Goal: Task Accomplishment & Management: Use online tool/utility

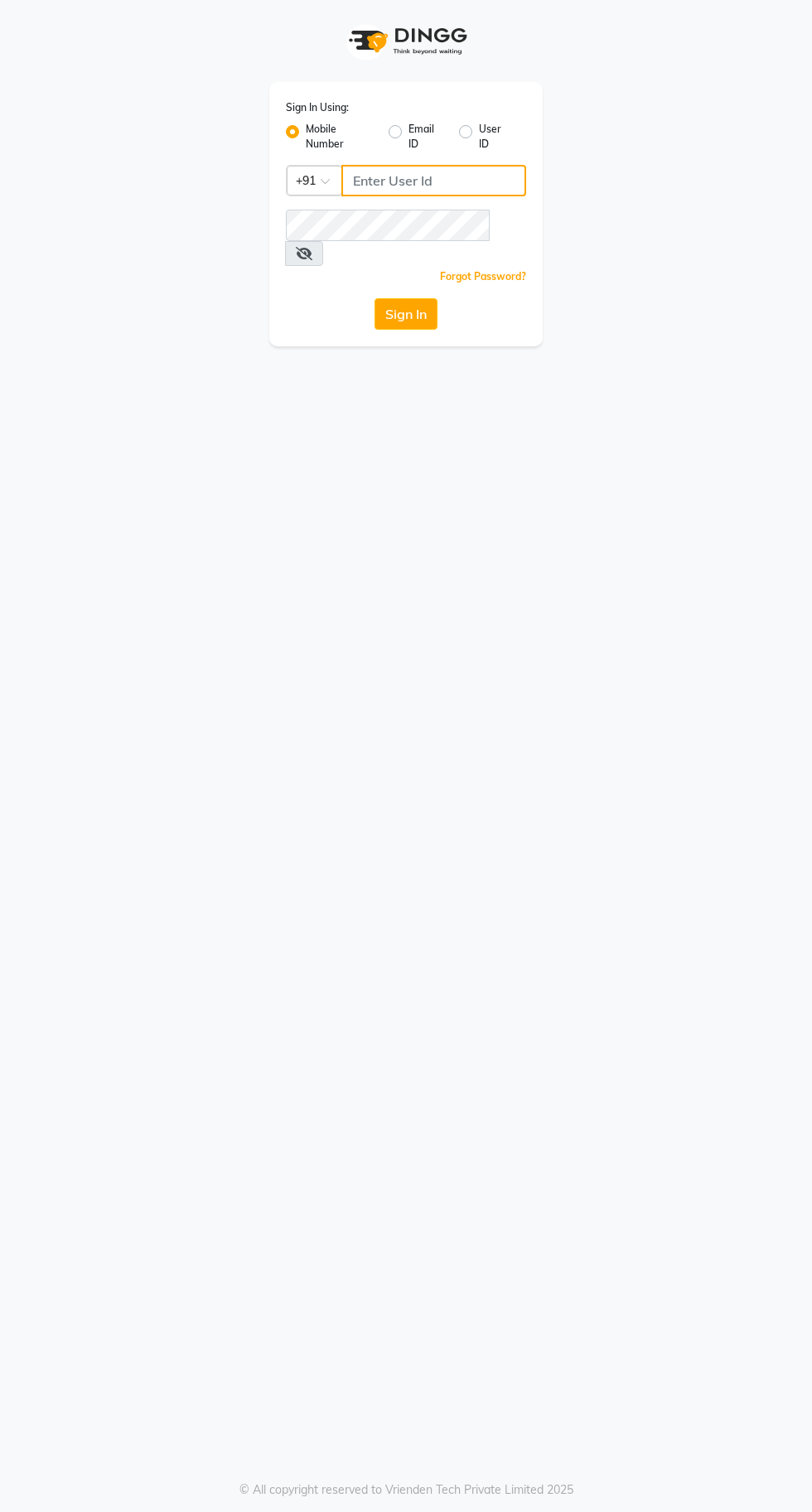
click at [431, 186] on input "Username" at bounding box center [434, 181] width 185 height 32
type input "8910224875"
click at [374, 298] on button "Sign In" at bounding box center [405, 314] width 63 height 32
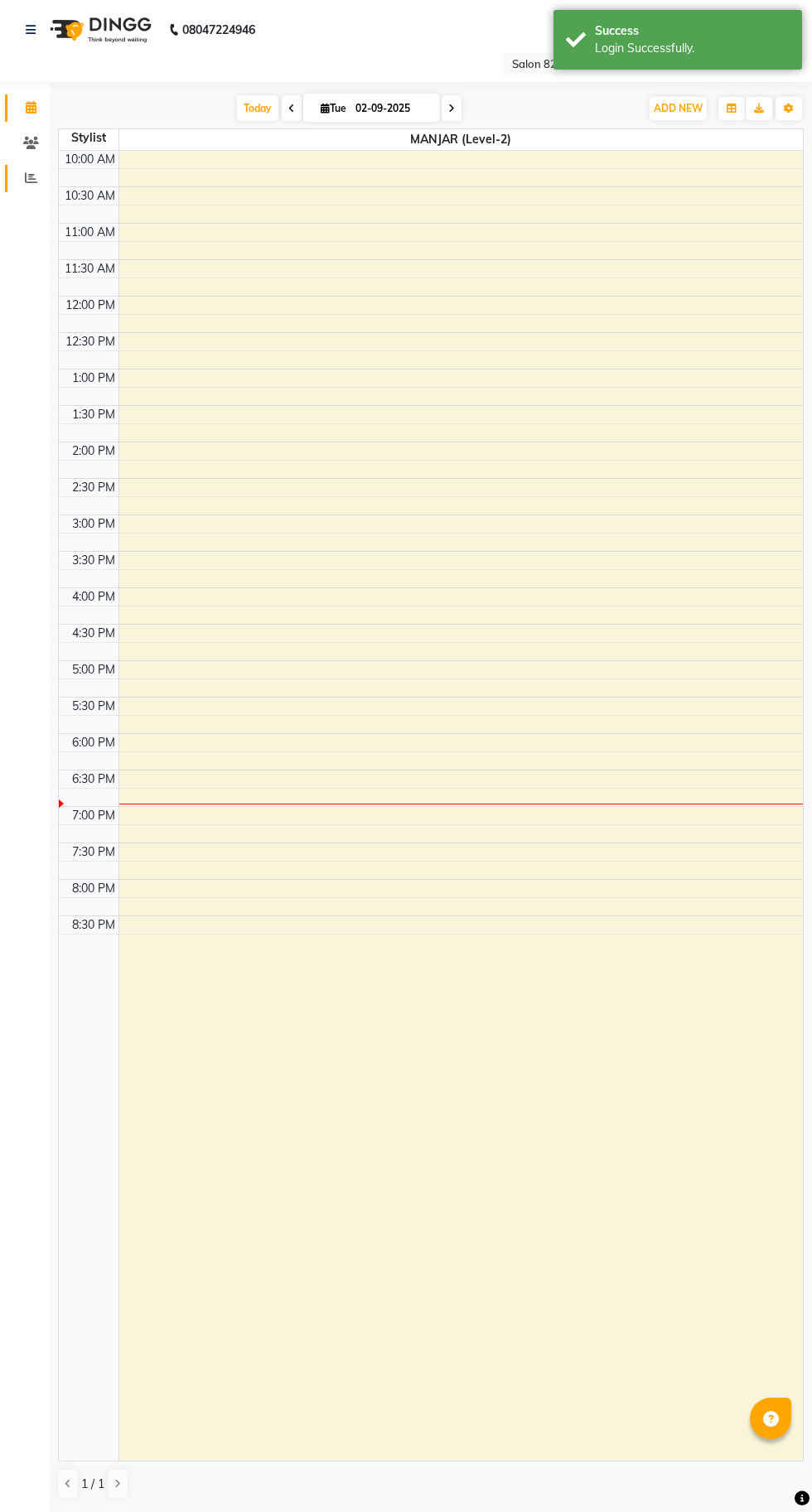
click at [31, 183] on icon at bounding box center [31, 177] width 13 height 13
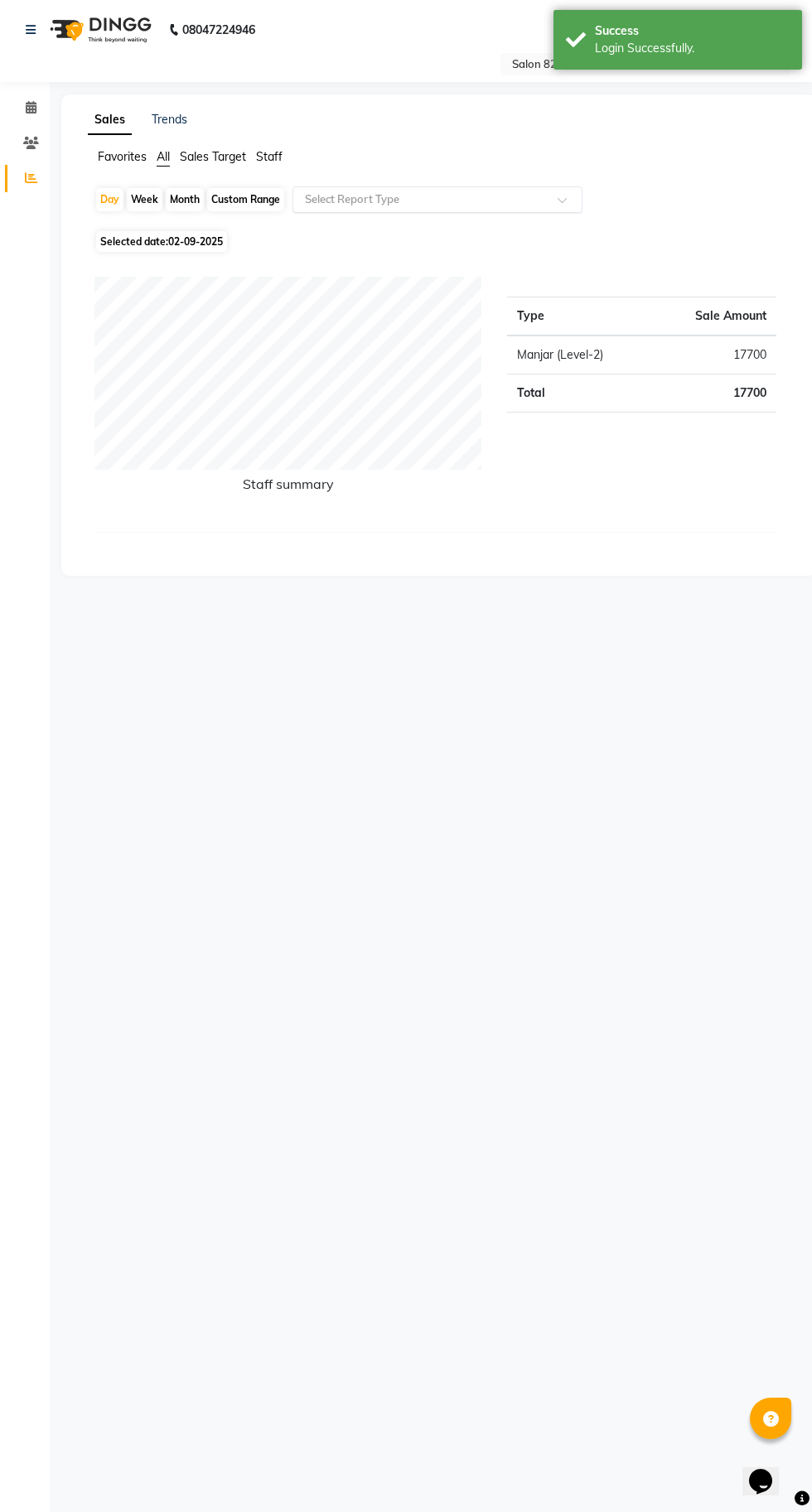
click at [383, 205] on input "text" at bounding box center [420, 200] width 239 height 17
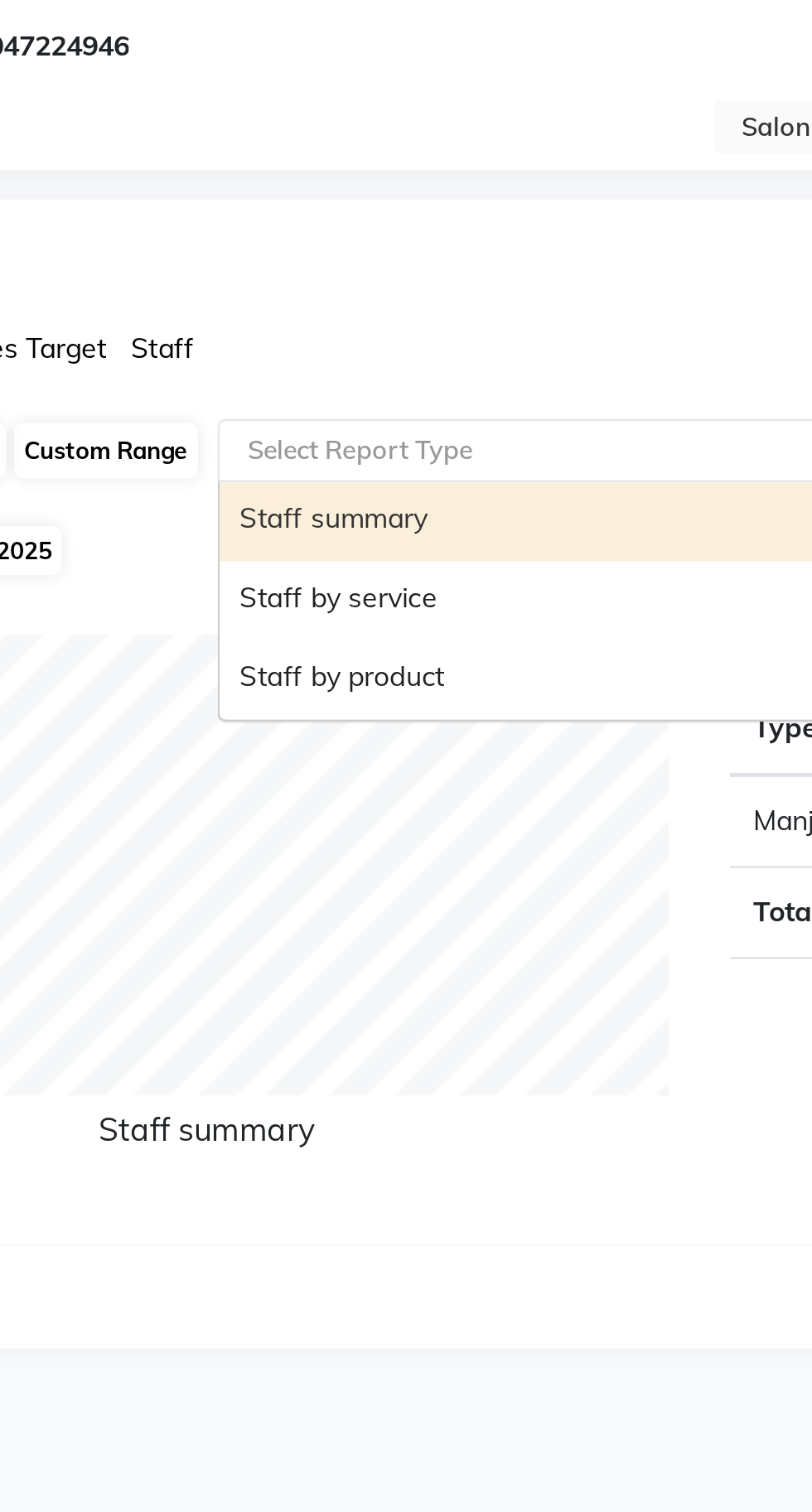
click at [359, 269] on div "Staff by service" at bounding box center [437, 263] width 288 height 33
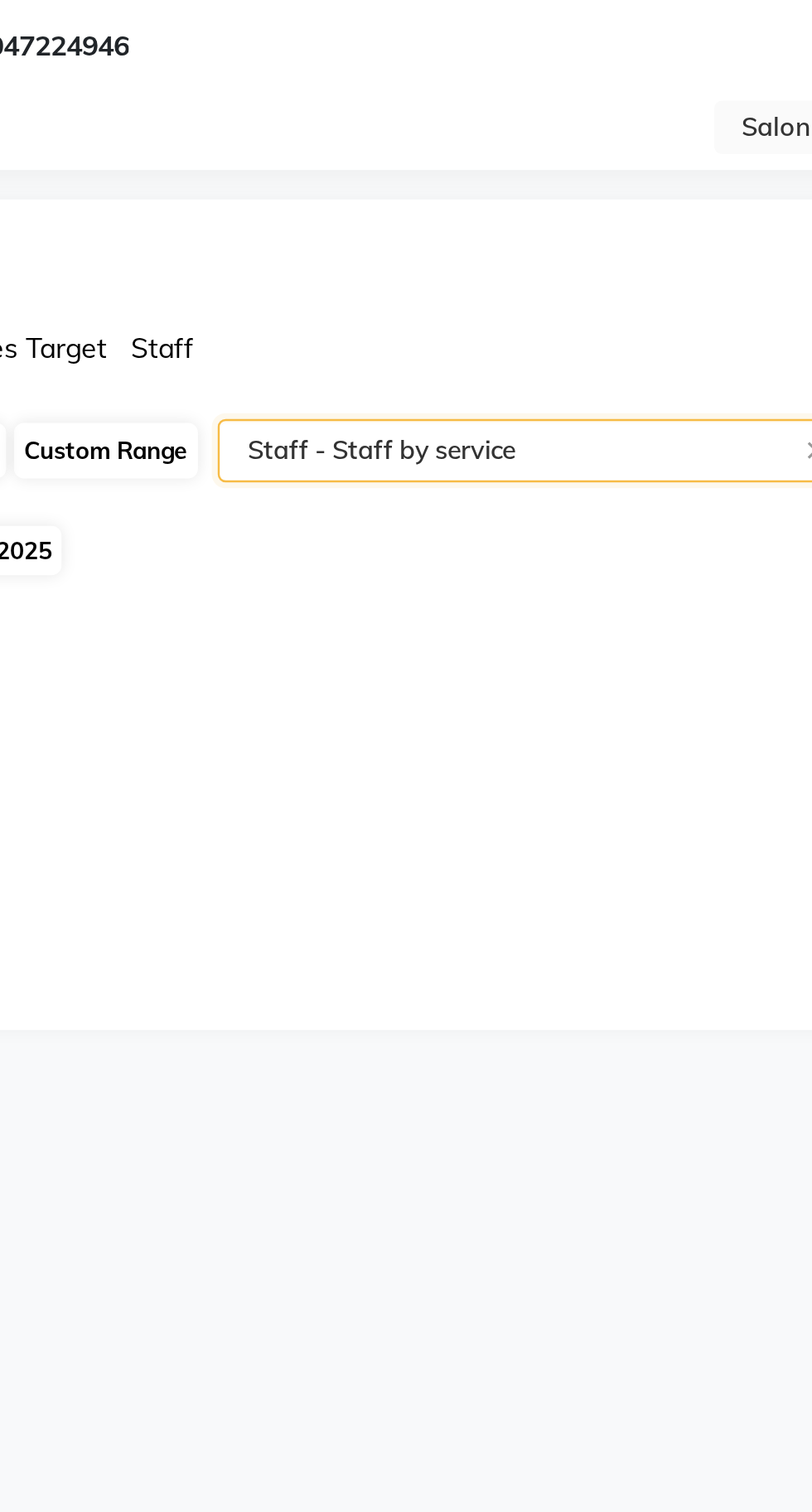
select select "csv"
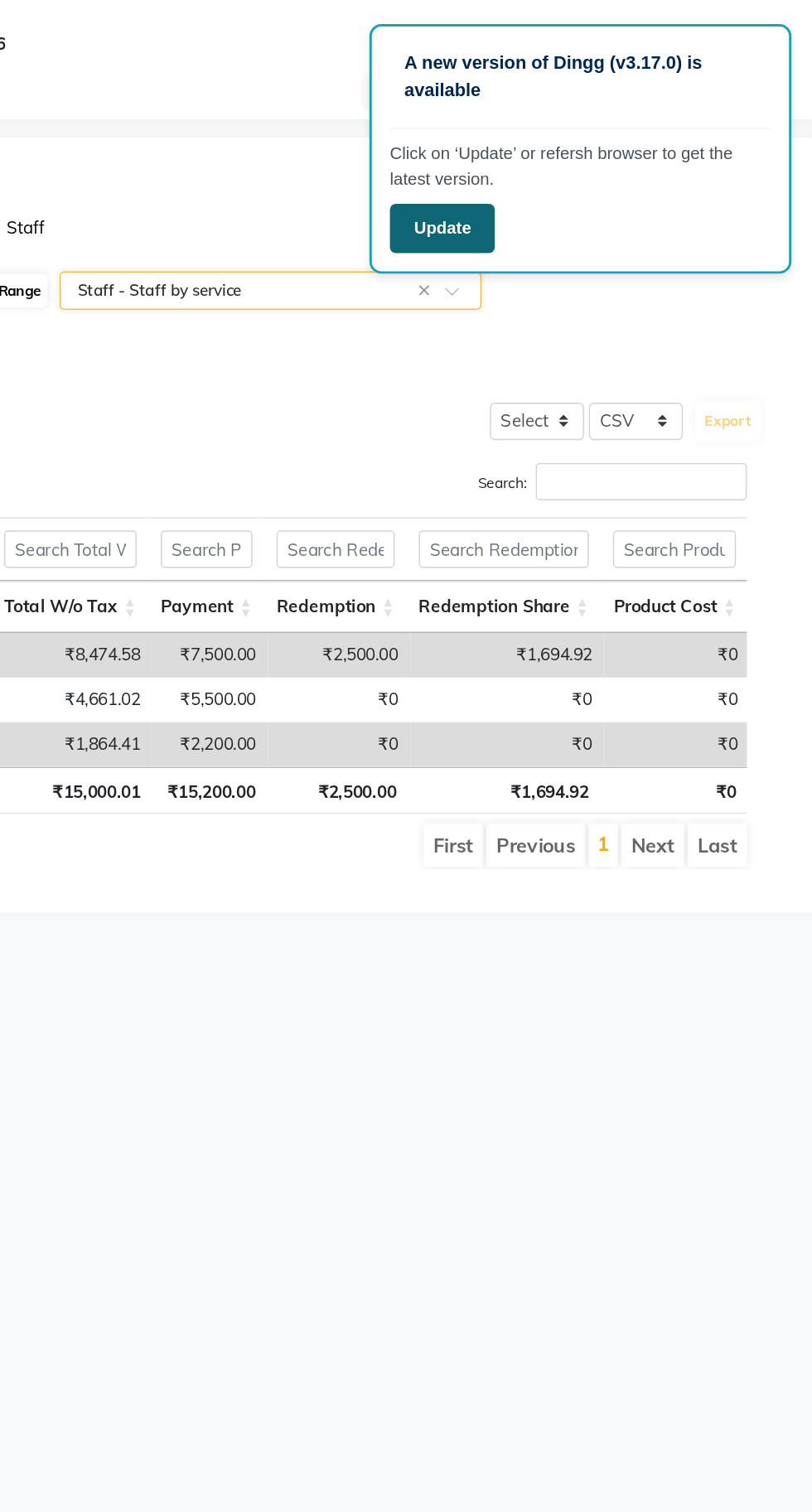
click at [564, 153] on button "Update" at bounding box center [555, 157] width 72 height 34
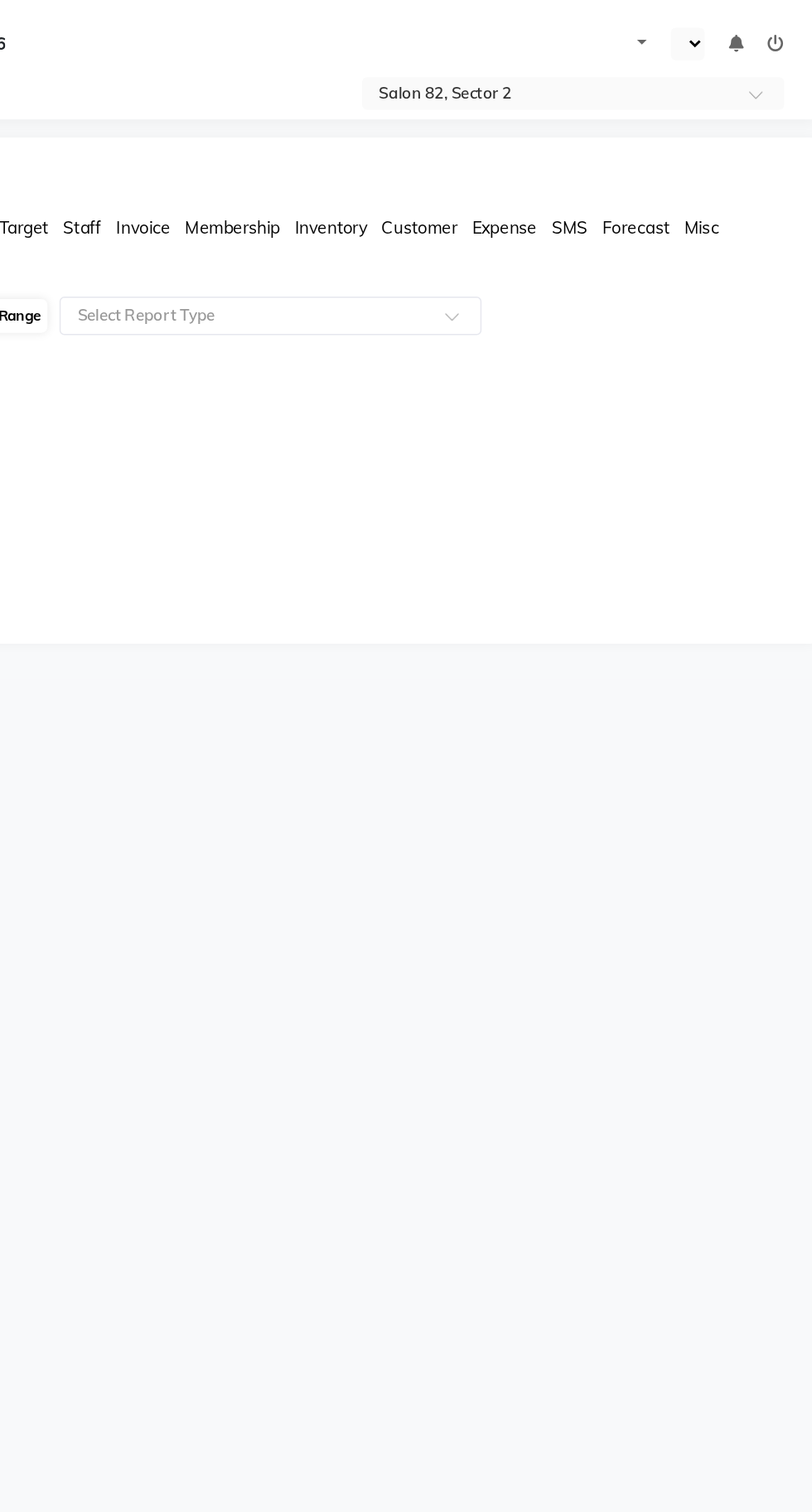
select select "en"
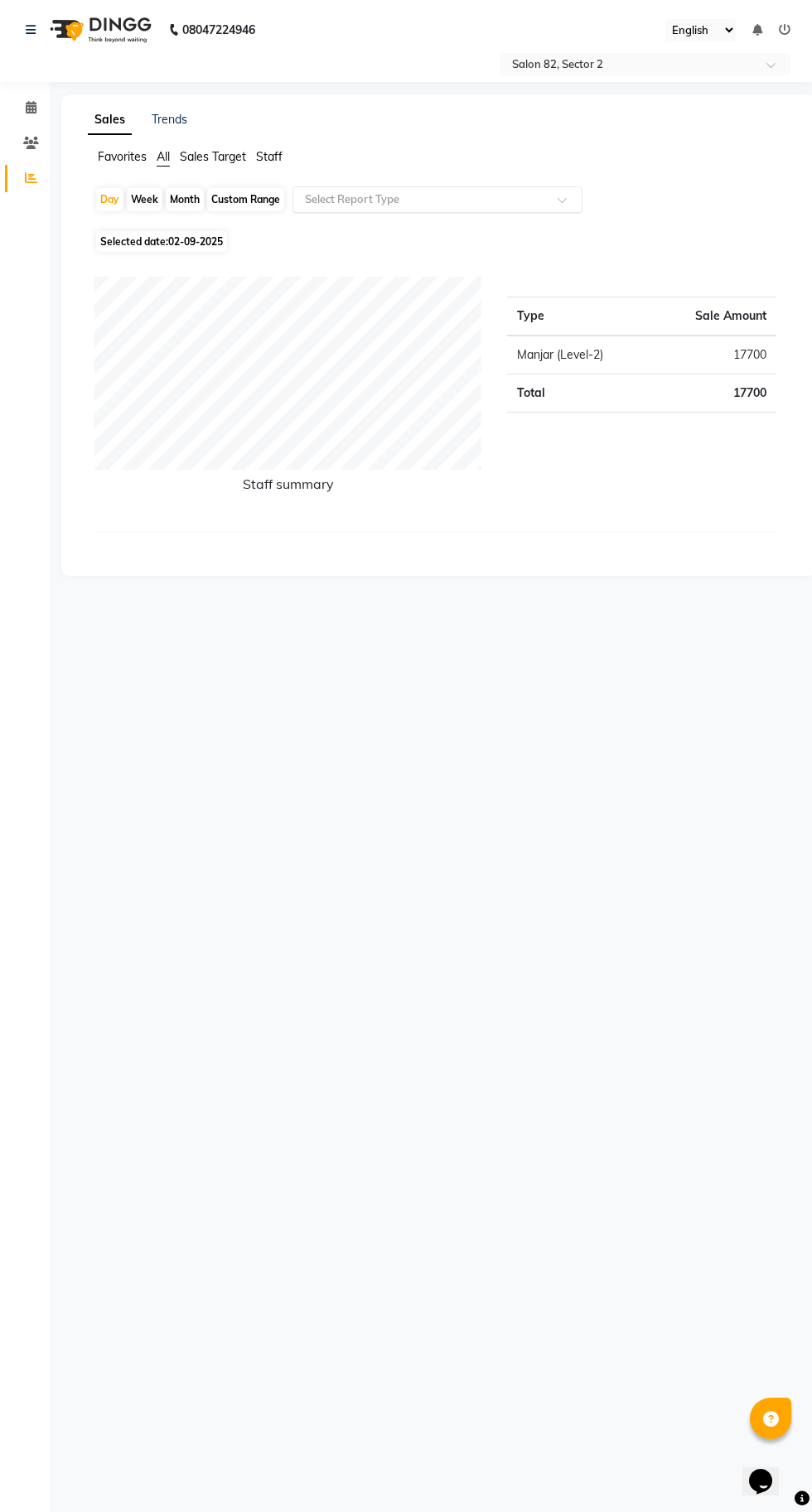
click at [390, 199] on input "text" at bounding box center [420, 200] width 239 height 17
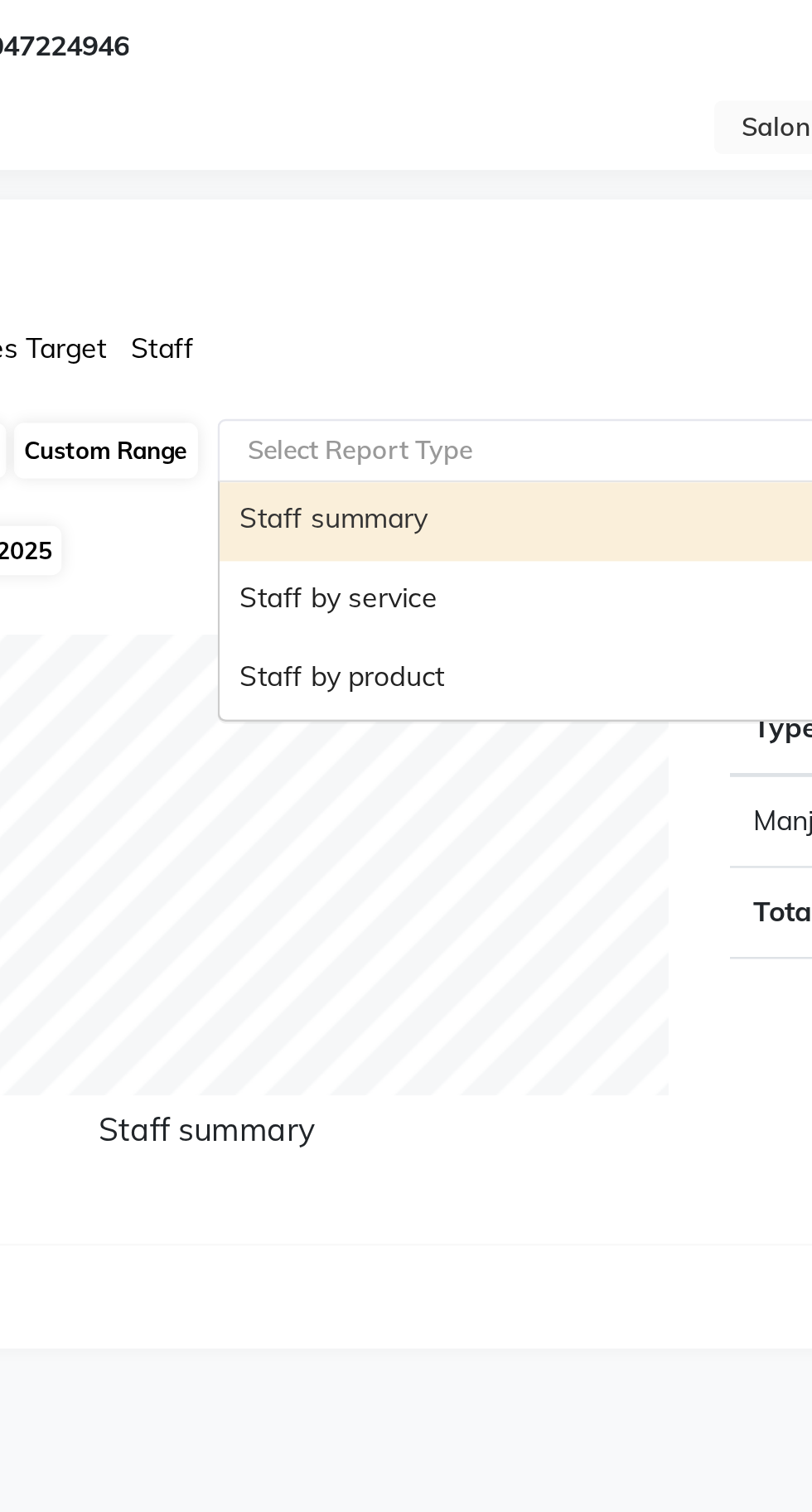
click at [359, 261] on div "Staff by service" at bounding box center [437, 263] width 288 height 33
select select "csv"
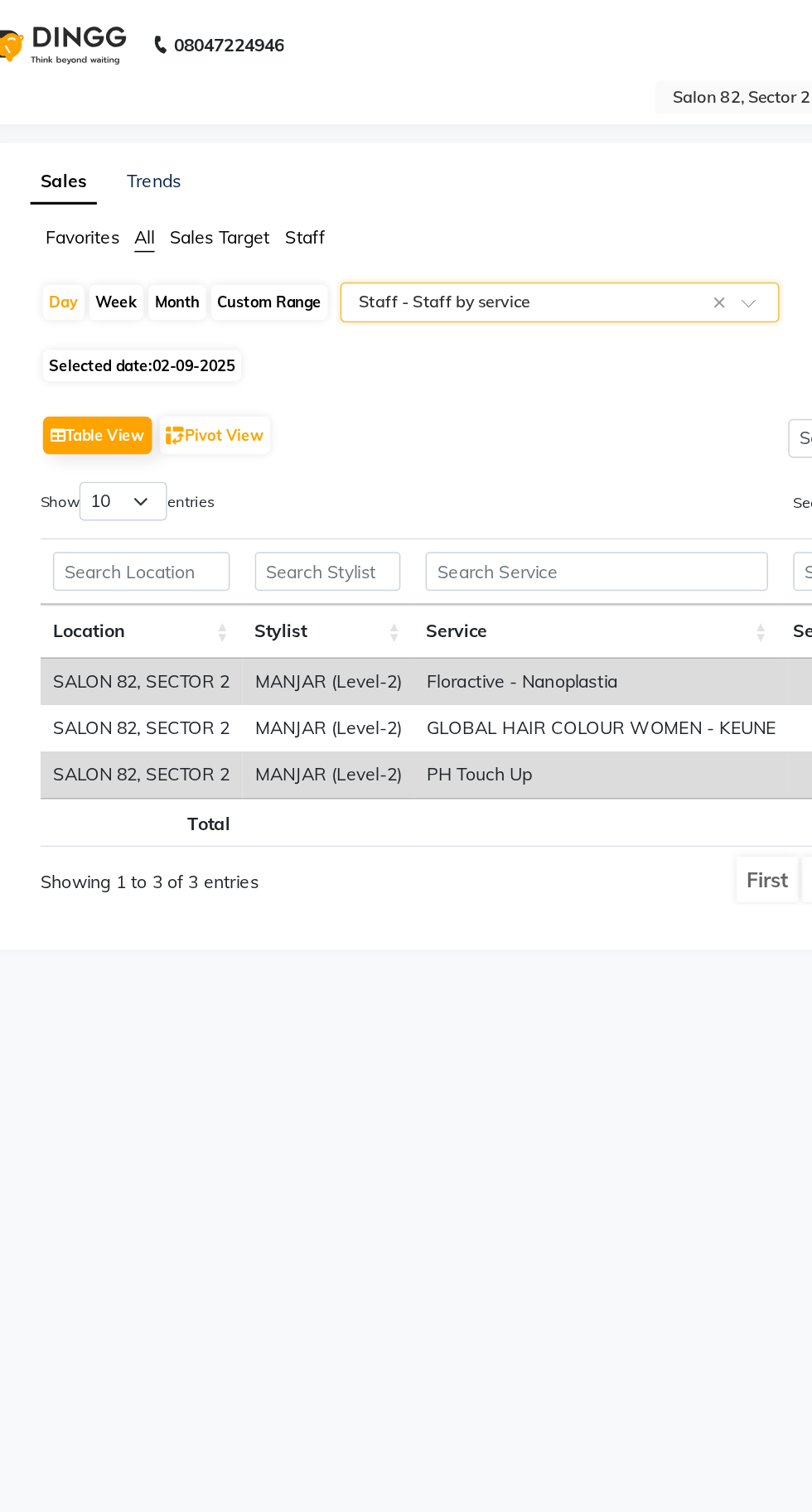
click at [189, 242] on span "02-09-2025" at bounding box center [195, 241] width 54 height 13
select select "9"
select select "2025"
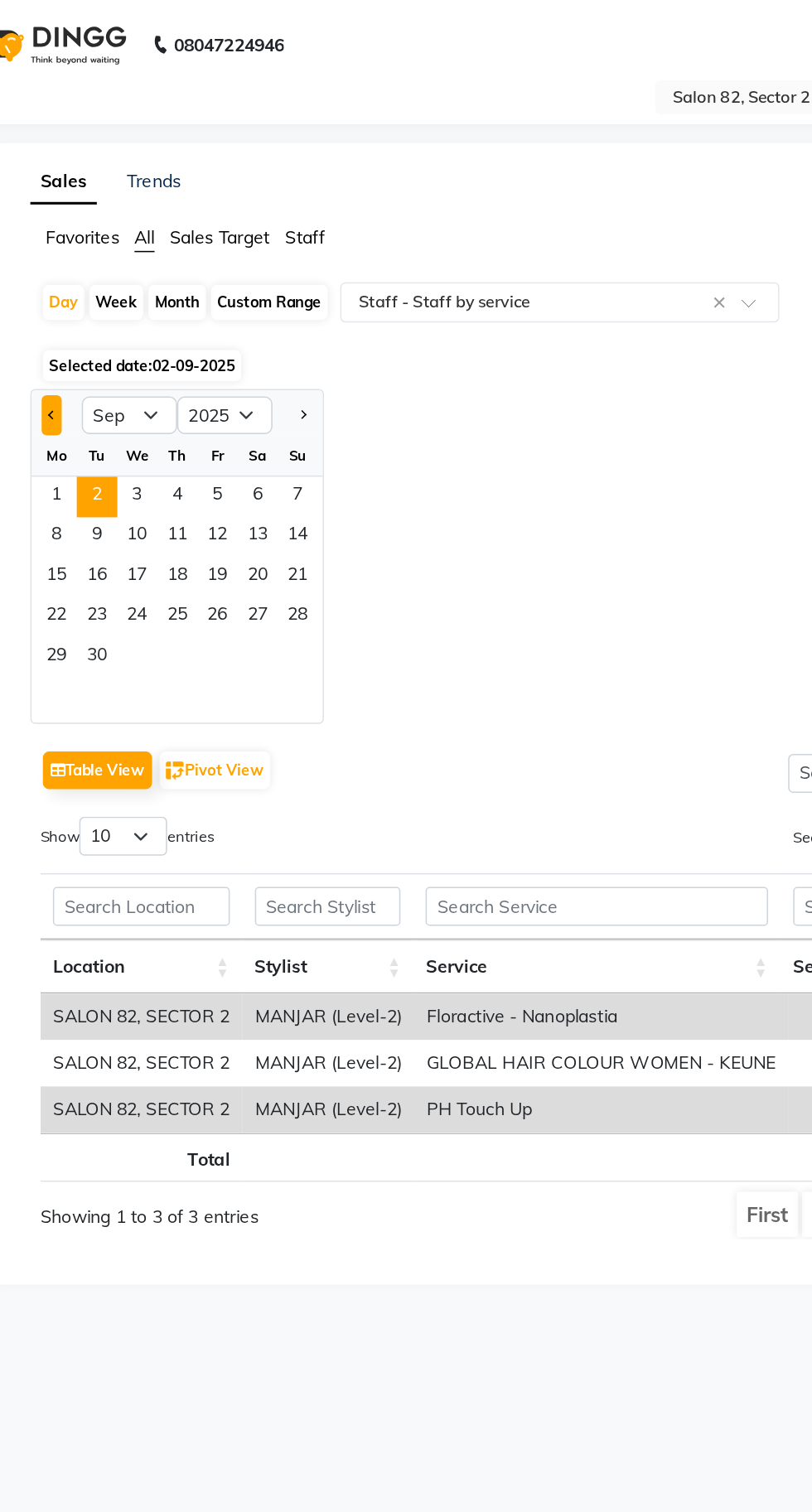
click at [102, 274] on span "Previous month" at bounding box center [102, 273] width 6 height 6
select select "8"
click at [264, 432] on span "31" at bounding box center [265, 435] width 27 height 27
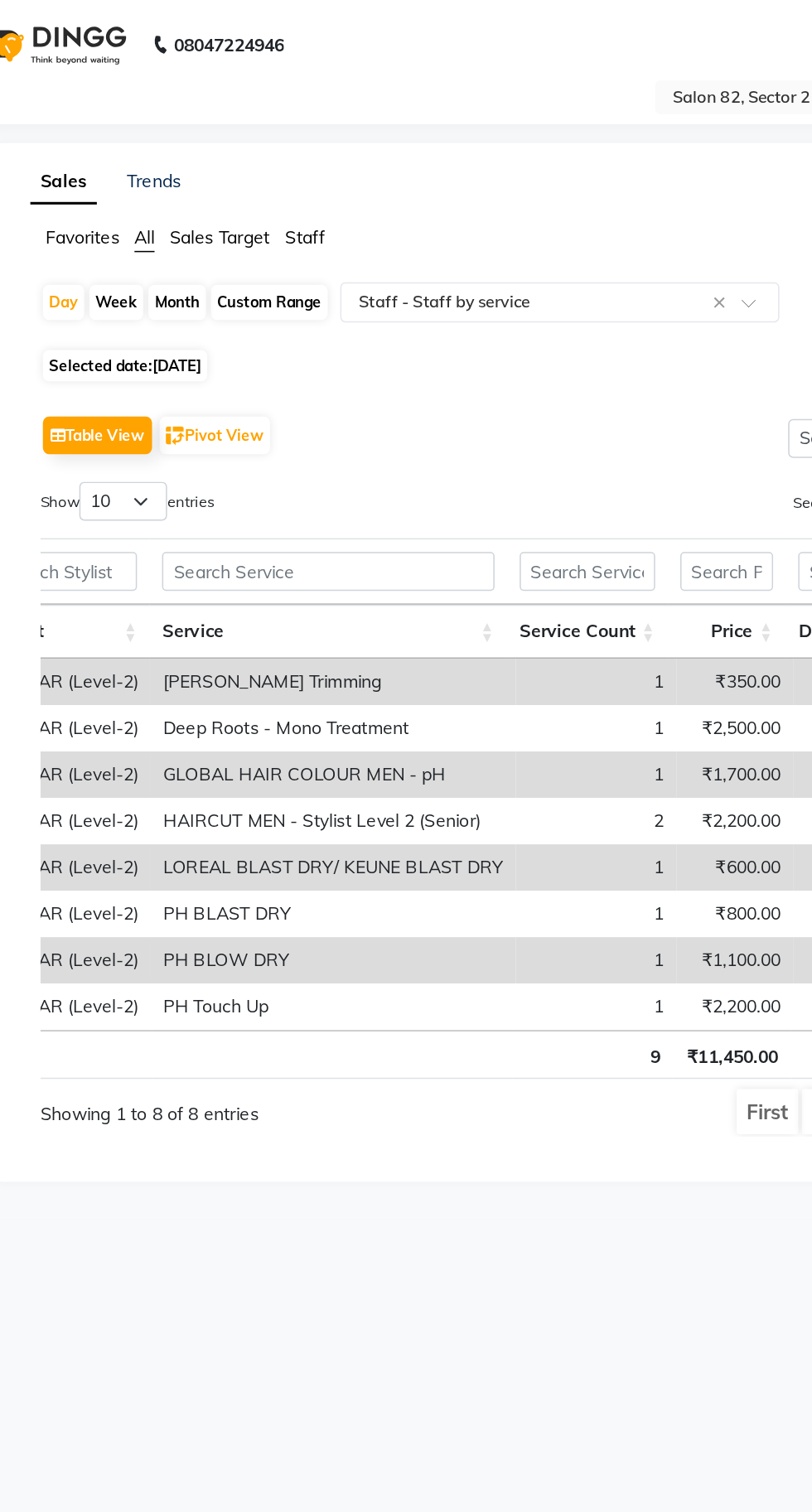
scroll to position [0, 193]
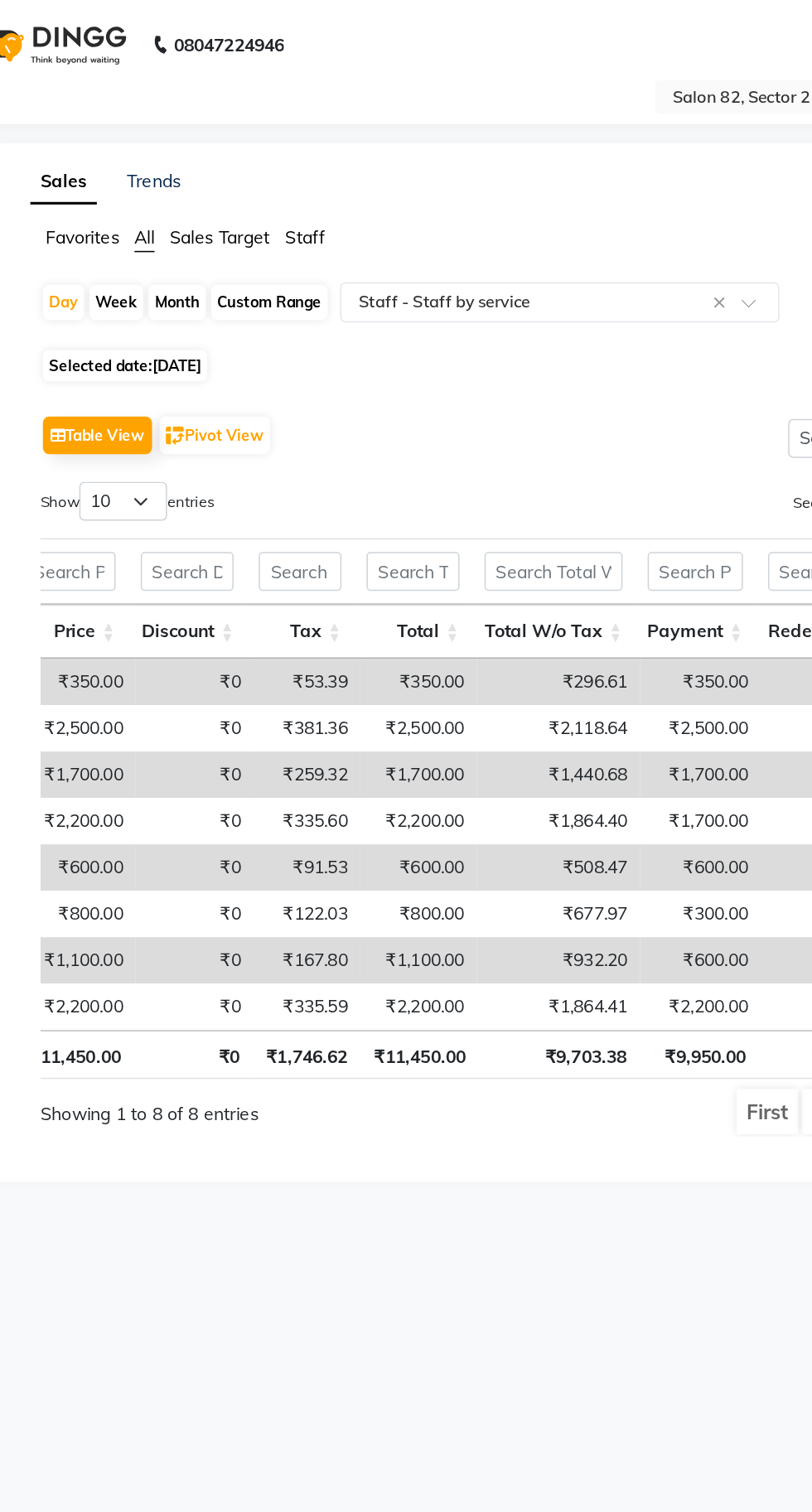
click at [182, 200] on div "Month" at bounding box center [185, 200] width 39 height 23
select select "8"
select select "2025"
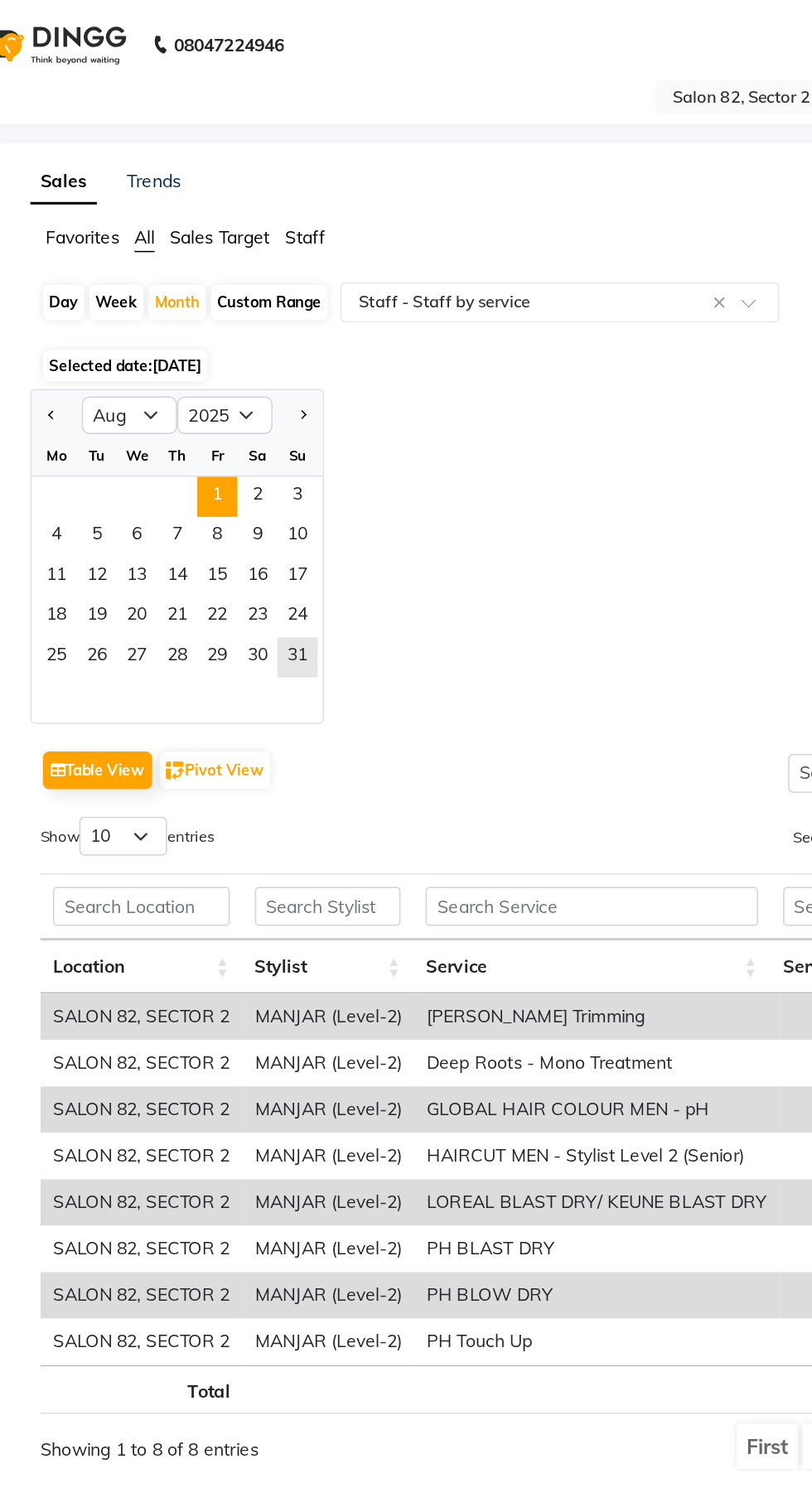
click at [210, 325] on span "1" at bounding box center [212, 328] width 27 height 27
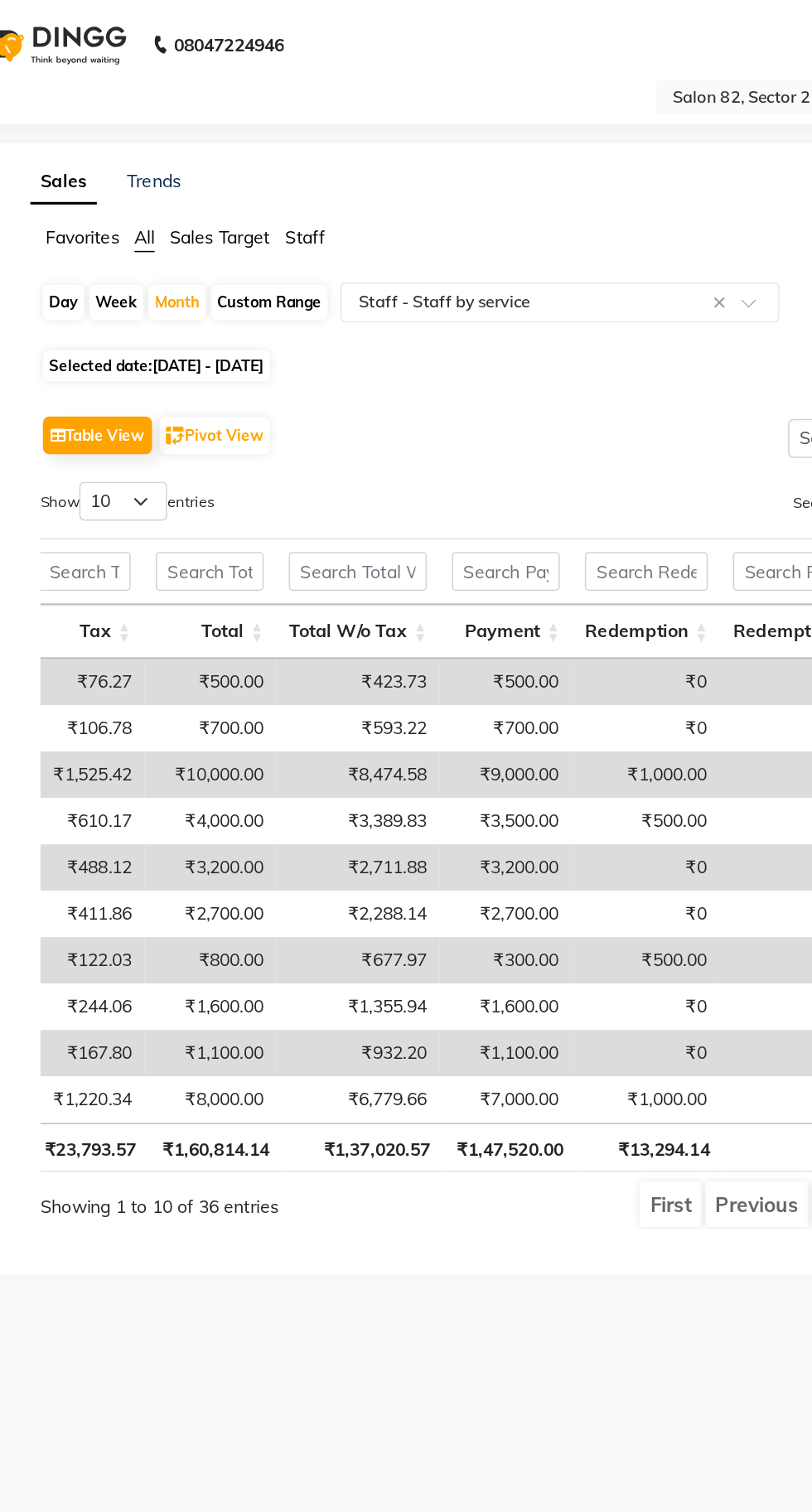
click at [242, 240] on span "01-08-2025 - 31-08-2025" at bounding box center [205, 241] width 74 height 13
select select "8"
select select "2025"
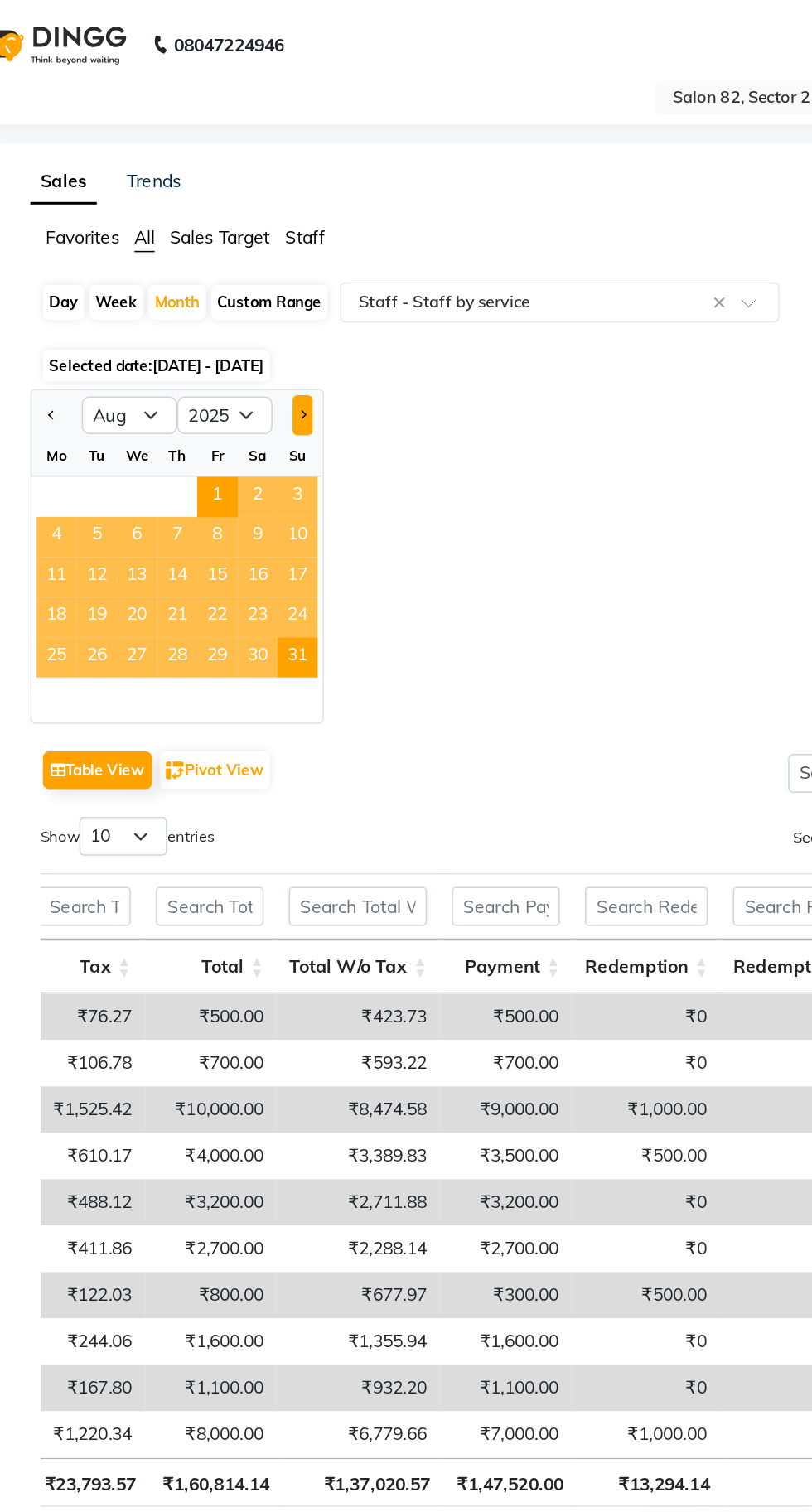
click at [268, 271] on span "Next month" at bounding box center [267, 273] width 6 height 6
select select "9"
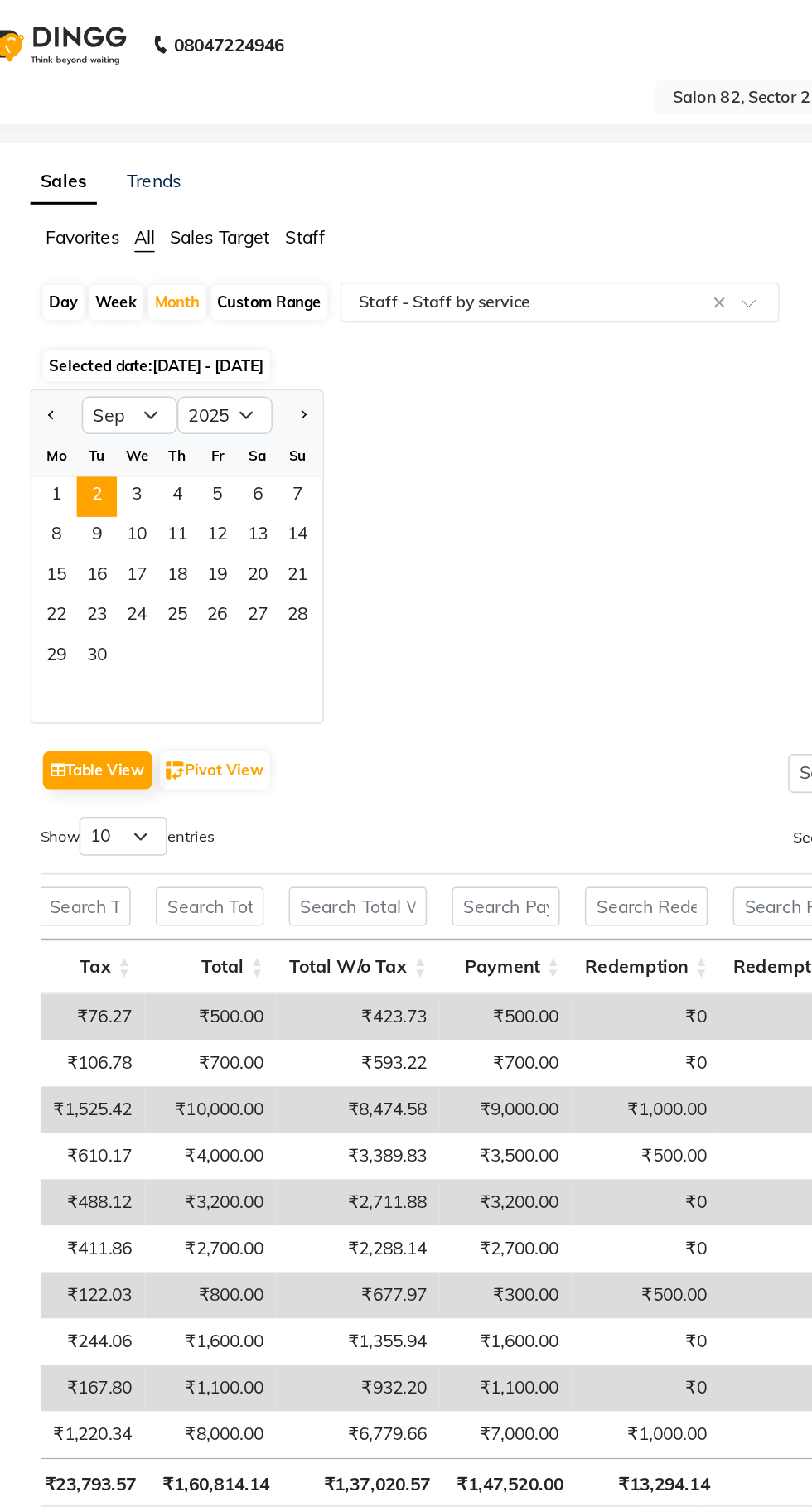
click at [131, 323] on span "2" at bounding box center [132, 328] width 27 height 27
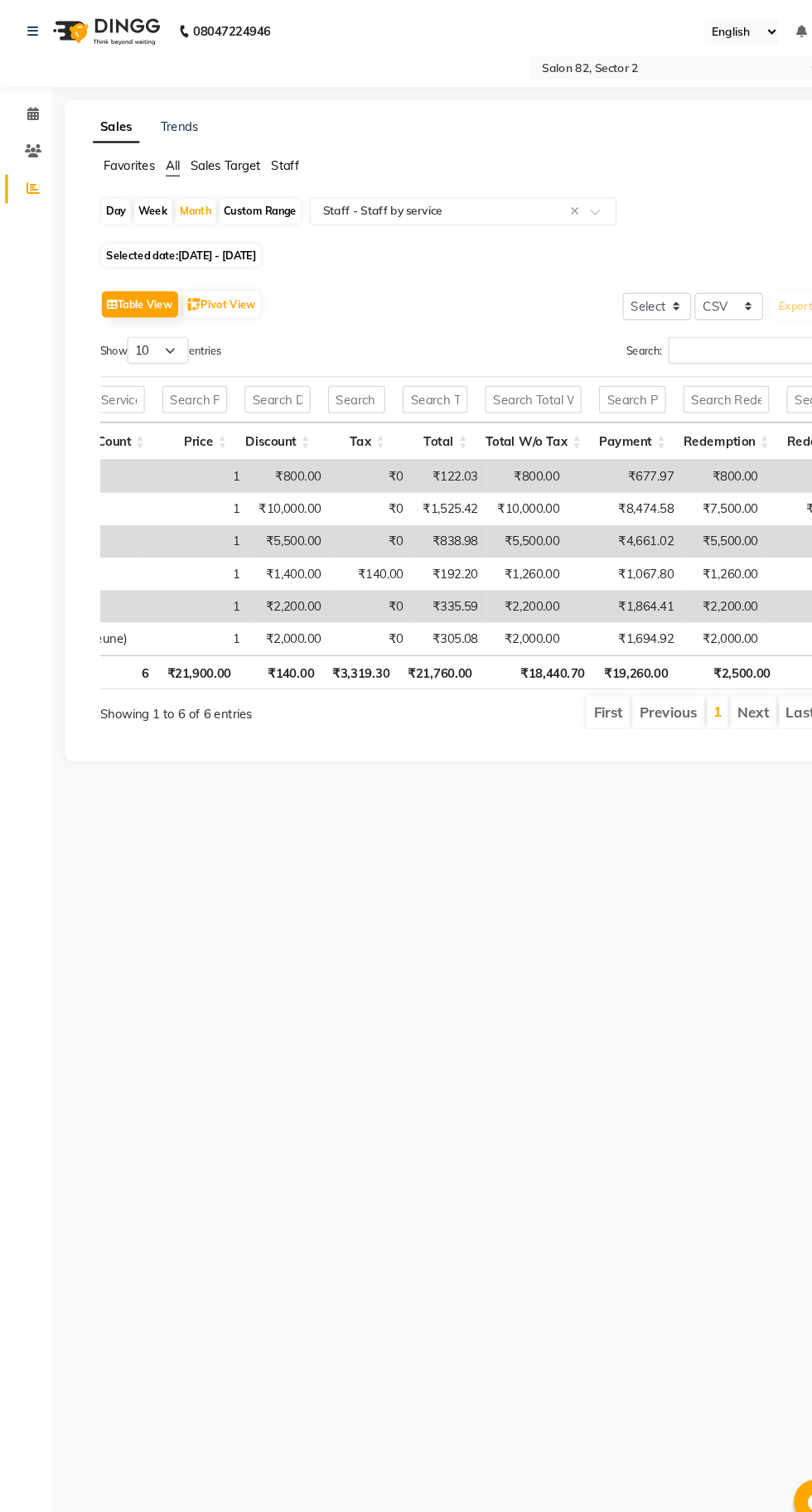
click at [110, 200] on div "Day" at bounding box center [110, 200] width 28 height 23
select select "9"
select select "2025"
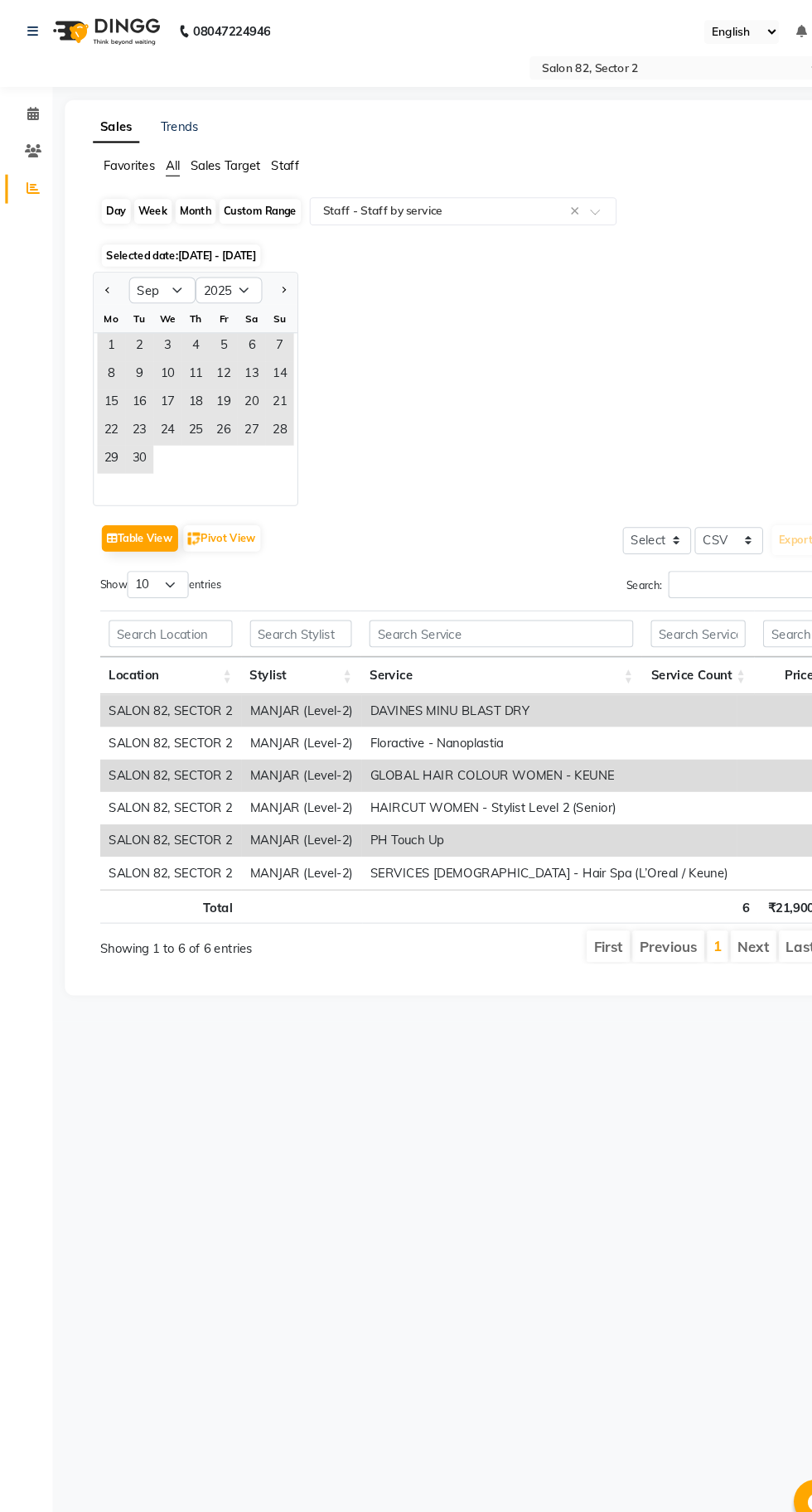
click at [110, 200] on div "Day" at bounding box center [110, 200] width 28 height 23
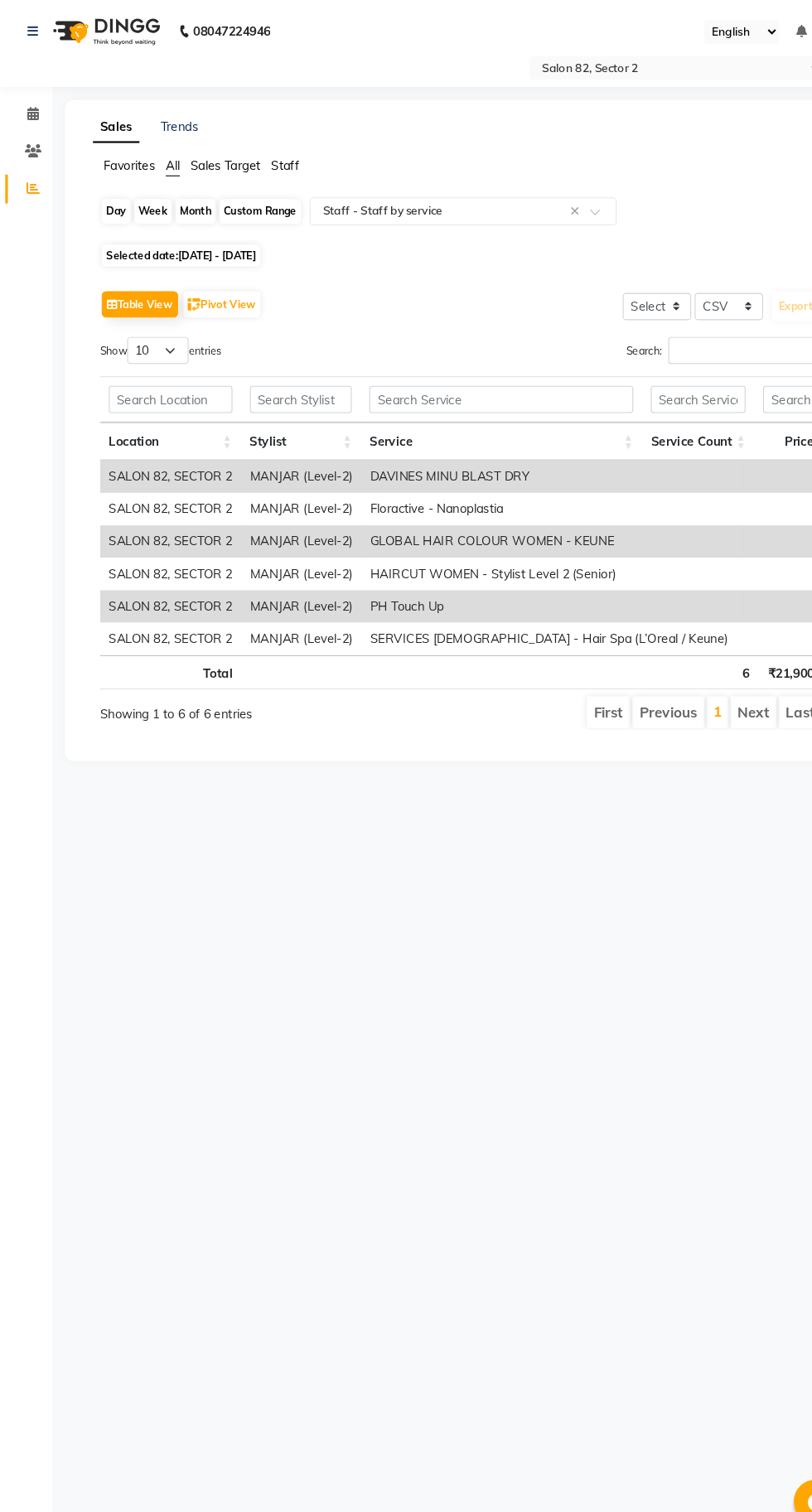
click at [108, 200] on div "Day" at bounding box center [110, 200] width 28 height 23
select select "9"
select select "2025"
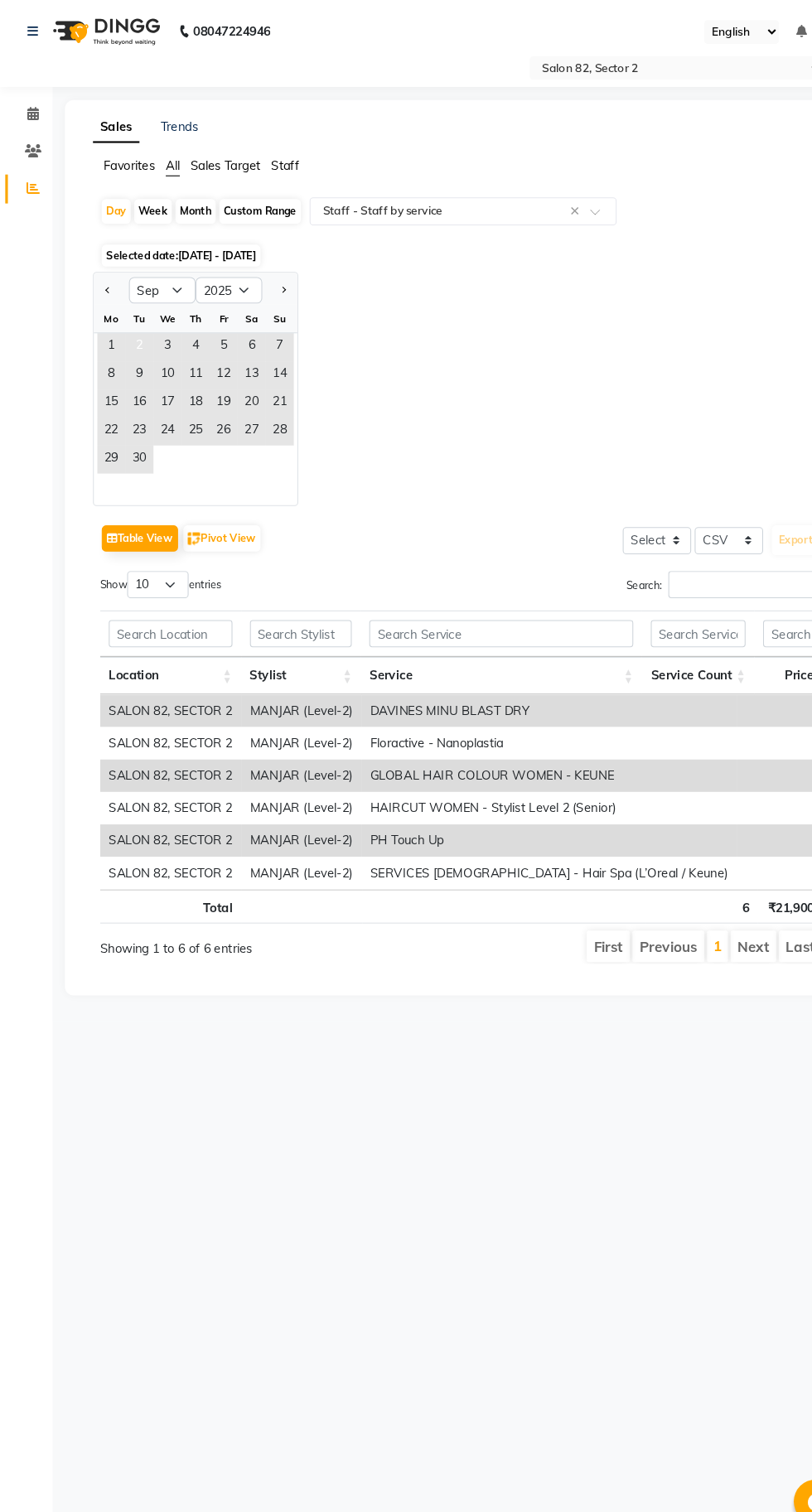
click at [127, 327] on span "2" at bounding box center [132, 328] width 27 height 27
